Goal: Information Seeking & Learning: Find specific fact

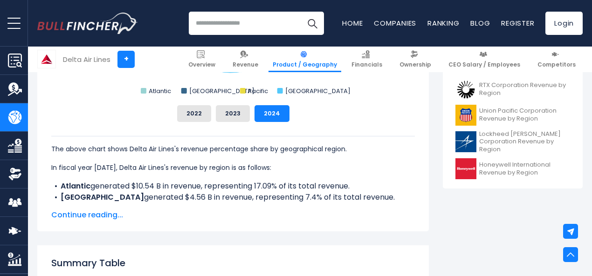
scroll to position [422, 0]
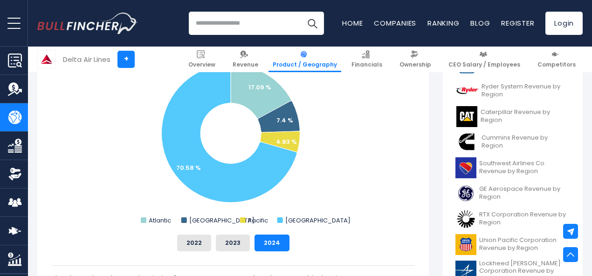
scroll to position [283, 0]
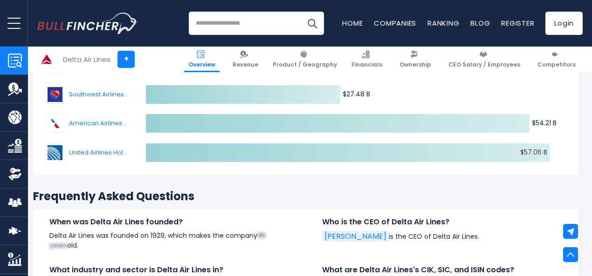
scroll to position [2704, 4]
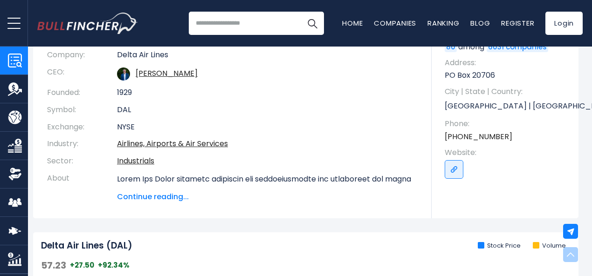
scroll to position [0, 4]
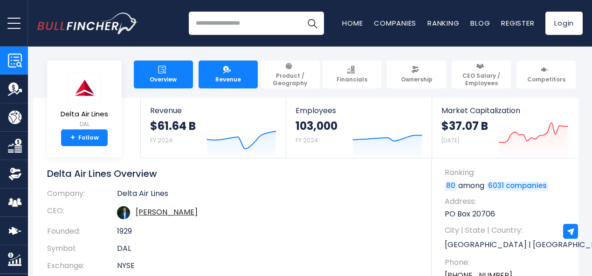
click at [219, 83] on link "Revenue" at bounding box center [227, 75] width 59 height 28
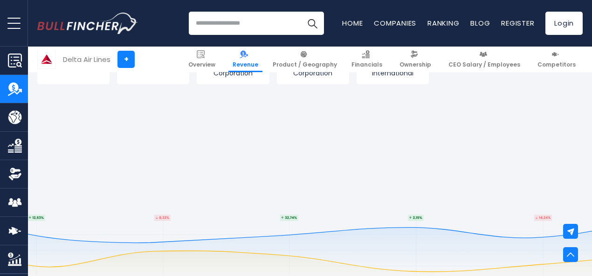
scroll to position [2654, 0]
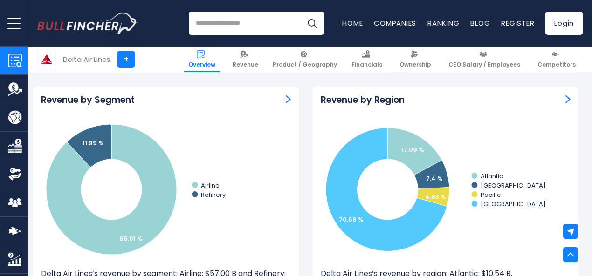
scroll to position [819, 4]
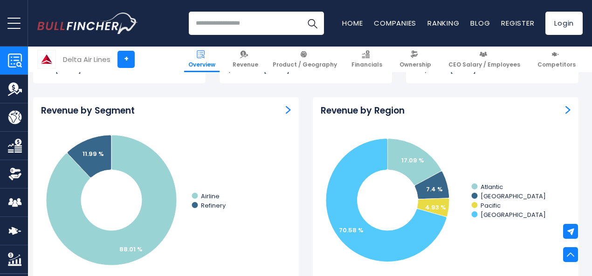
click at [546, 121] on div "Revenue by Region Created with Highcharts 12.1.2 17.09 % 7.4 % 4.93 % 70.58 % A…" at bounding box center [446, 208] width 266 height 222
click at [556, 114] on div "Revenue by Region" at bounding box center [446, 111] width 250 height 12
click at [565, 110] on img "Revenue by Region" at bounding box center [567, 110] width 5 height 8
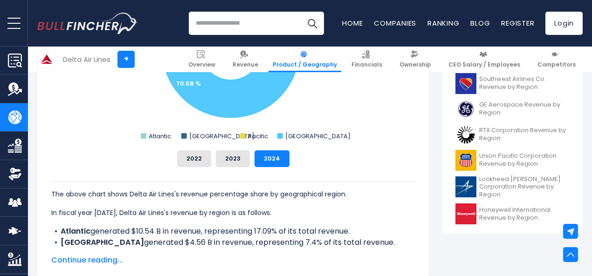
scroll to position [395, 0]
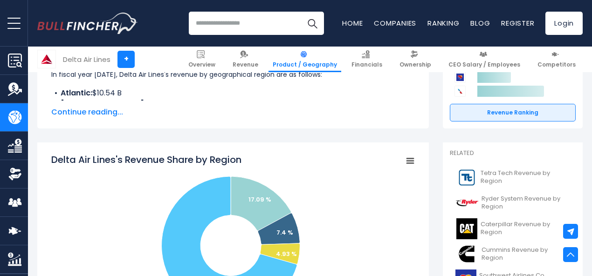
click at [64, 118] on div "Delta Air Lines's Revenue by Region In fiscal year 2024, Delta Air Lines's reve…" at bounding box center [232, 81] width 391 height 95
click at [85, 110] on span "Continue reading..." at bounding box center [232, 112] width 363 height 11
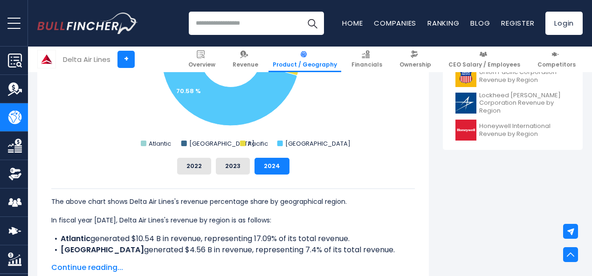
scroll to position [464, 0]
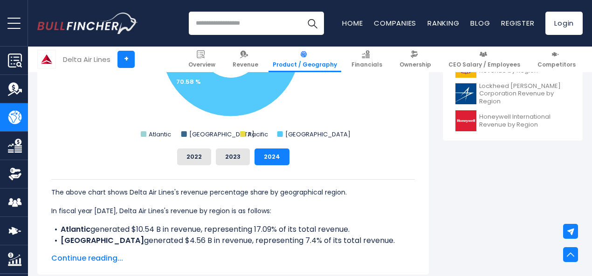
click at [79, 261] on span "Continue reading..." at bounding box center [232, 258] width 363 height 11
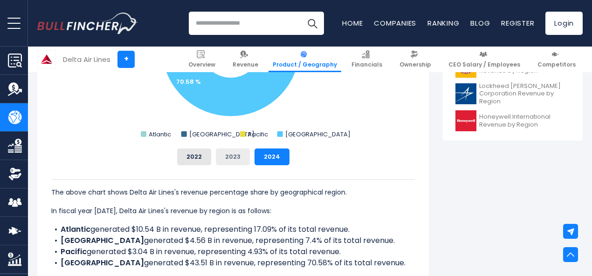
click at [222, 162] on button "2023" at bounding box center [233, 157] width 34 height 17
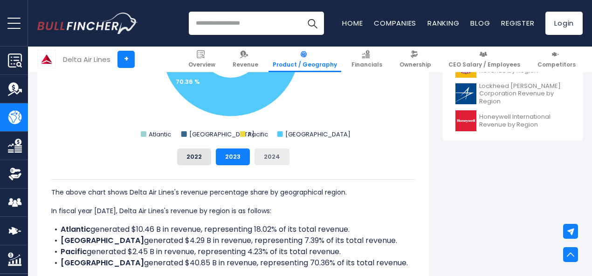
click at [254, 157] on button "2024" at bounding box center [271, 157] width 35 height 17
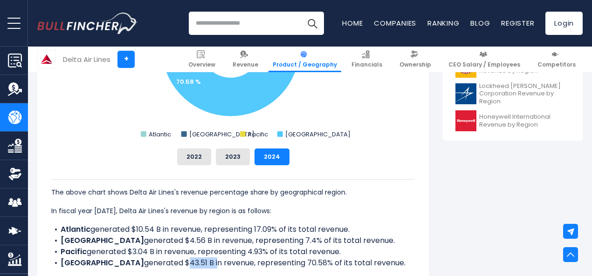
drag, startPoint x: 177, startPoint y: 265, endPoint x: 148, endPoint y: 264, distance: 28.9
click at [148, 264] on li "United States generated $43.51 B in revenue, representing 70.58% of its total r…" at bounding box center [232, 263] width 363 height 11
click at [242, 254] on li "Pacific generated $3.04 B in revenue, representing 4.93% of its total revenue." at bounding box center [232, 251] width 363 height 11
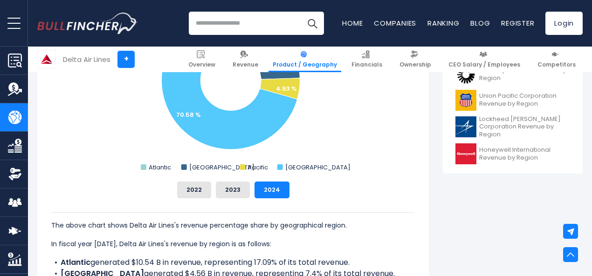
scroll to position [438, 0]
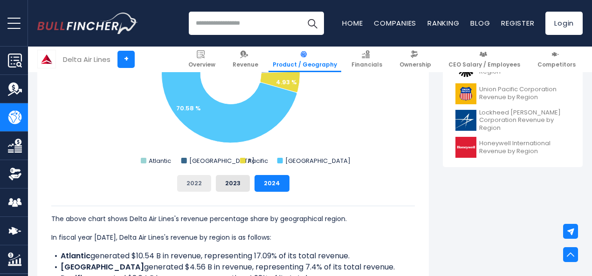
click at [185, 185] on button "2022" at bounding box center [194, 183] width 34 height 17
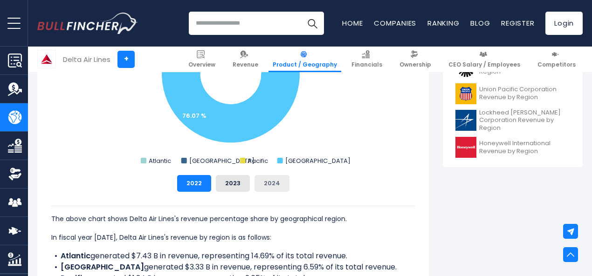
click at [255, 179] on button "2024" at bounding box center [271, 183] width 35 height 17
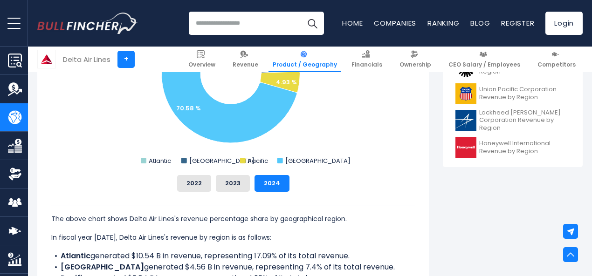
click at [236, 199] on div "The above chart shows Delta Air Lines's revenue percentage share by geographica…" at bounding box center [232, 260] width 363 height 137
click at [228, 192] on div "The above chart shows Delta Air Lines's revenue percentage share by geographica…" at bounding box center [232, 260] width 363 height 137
click at [229, 182] on button "2023" at bounding box center [233, 183] width 34 height 17
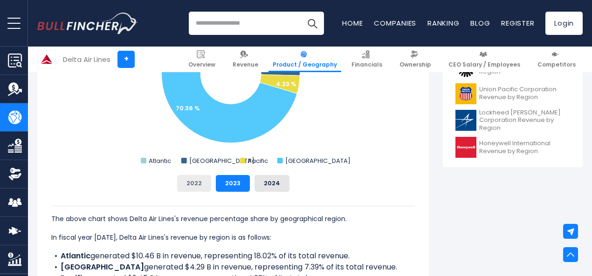
click at [203, 179] on button "2022" at bounding box center [194, 183] width 34 height 17
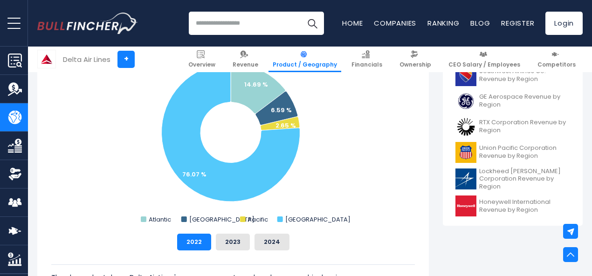
scroll to position [382, 0]
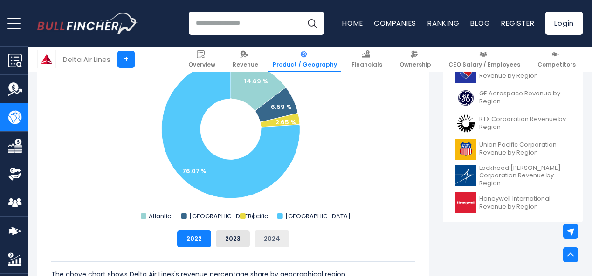
click at [269, 234] on button "2024" at bounding box center [271, 239] width 35 height 17
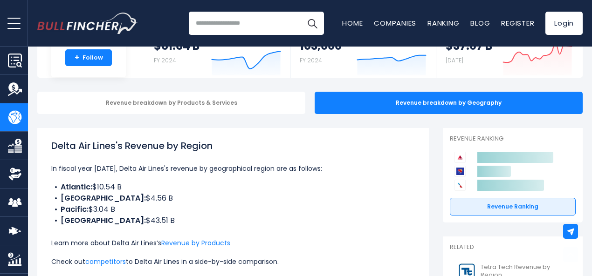
scroll to position [0, 0]
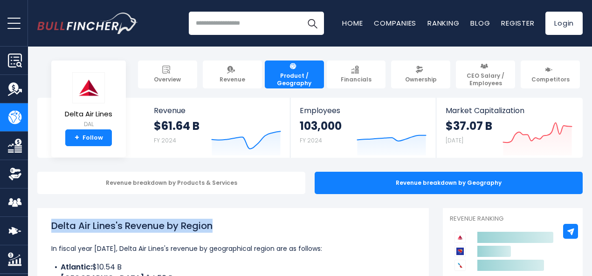
drag, startPoint x: 207, startPoint y: 223, endPoint x: 39, endPoint y: 212, distance: 168.6
copy h1 "Delta Air Lines's Revenue by Region"
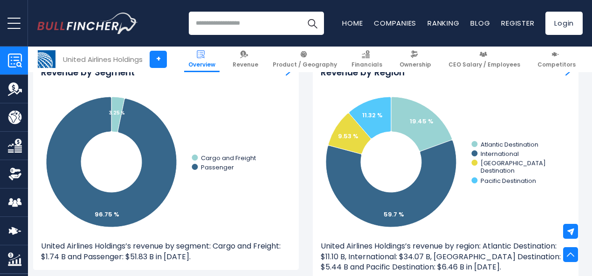
scroll to position [822, 4]
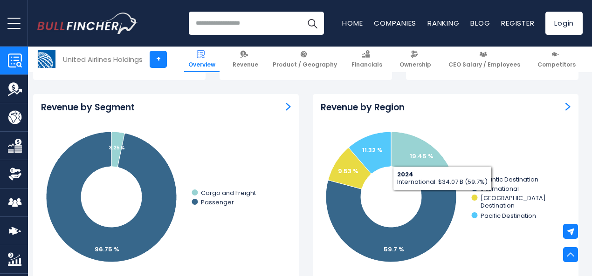
click at [554, 106] on div "Revenue by Region" at bounding box center [446, 108] width 250 height 12
click at [564, 109] on div "Revenue by Region Created with Highcharts 12.1.2 19.45 % 59.7 % 9.53 % 11.32 % …" at bounding box center [446, 205] width 266 height 222
click at [565, 109] on img "Revenue by Region" at bounding box center [567, 107] width 5 height 8
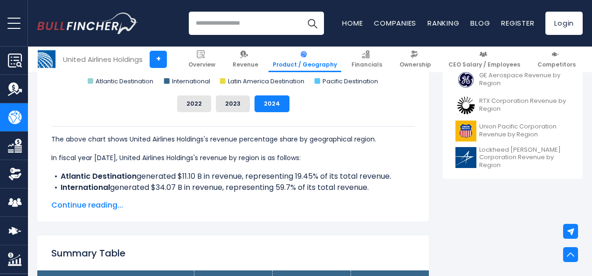
scroll to position [438, 0]
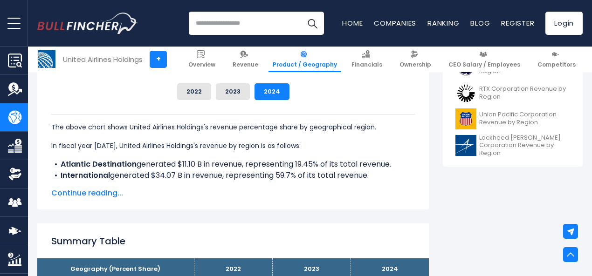
click at [91, 195] on span "Continue reading..." at bounding box center [232, 193] width 363 height 11
